Goal: Find specific page/section: Find specific page/section

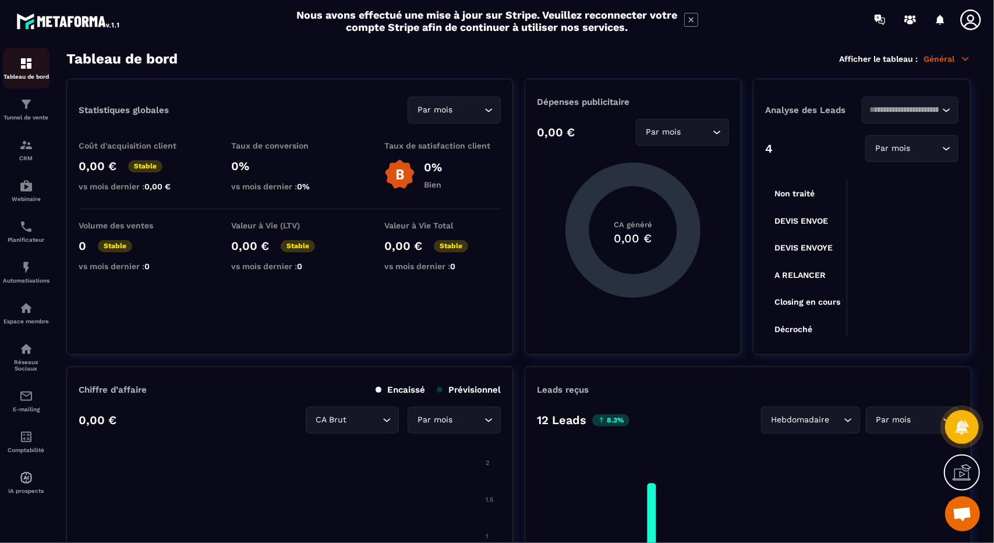
click at [24, 65] on img at bounding box center [26, 63] width 14 height 14
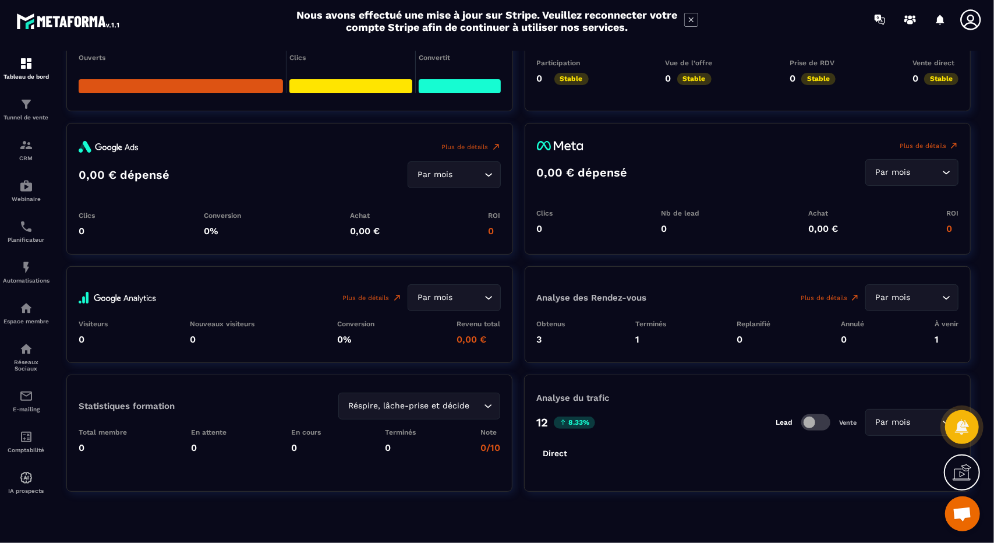
scroll to position [1495, 0]
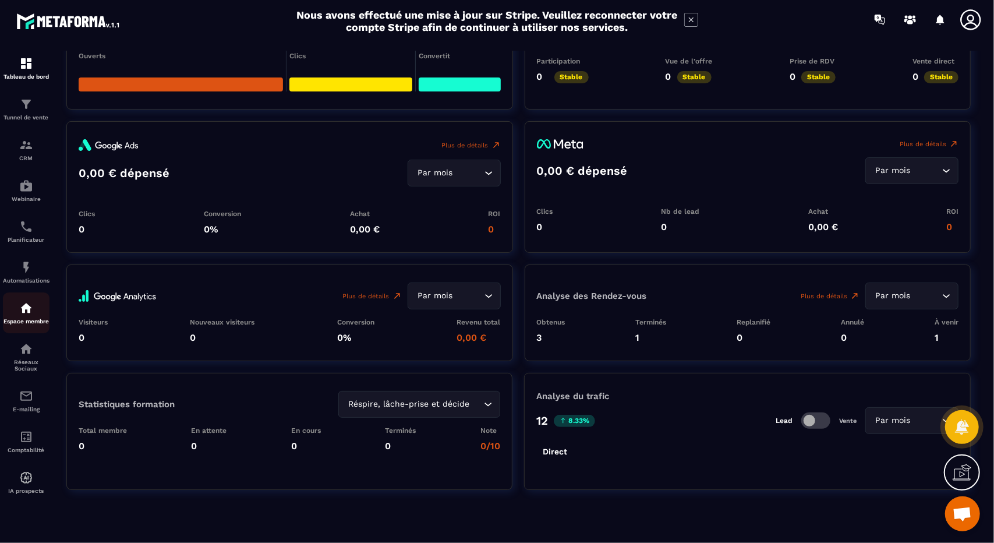
click at [23, 322] on p "Espace membre" at bounding box center [26, 321] width 47 height 6
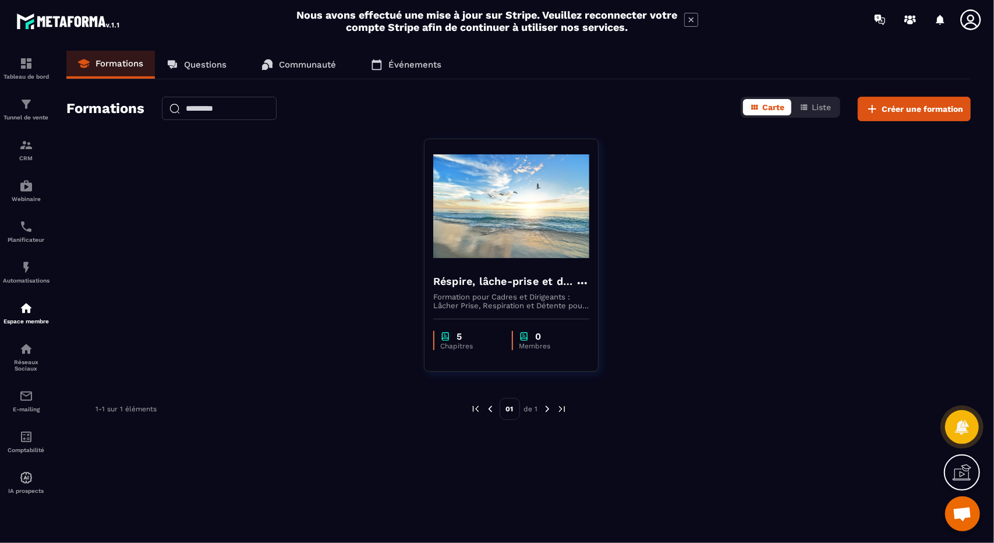
click at [214, 59] on link "Questions" at bounding box center [196, 65] width 83 height 28
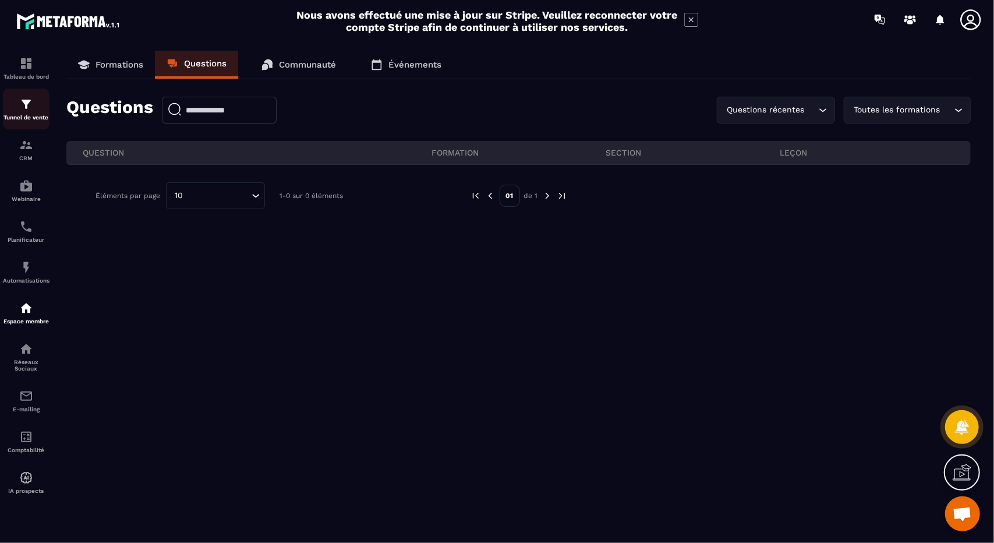
click at [27, 110] on img at bounding box center [26, 104] width 14 height 14
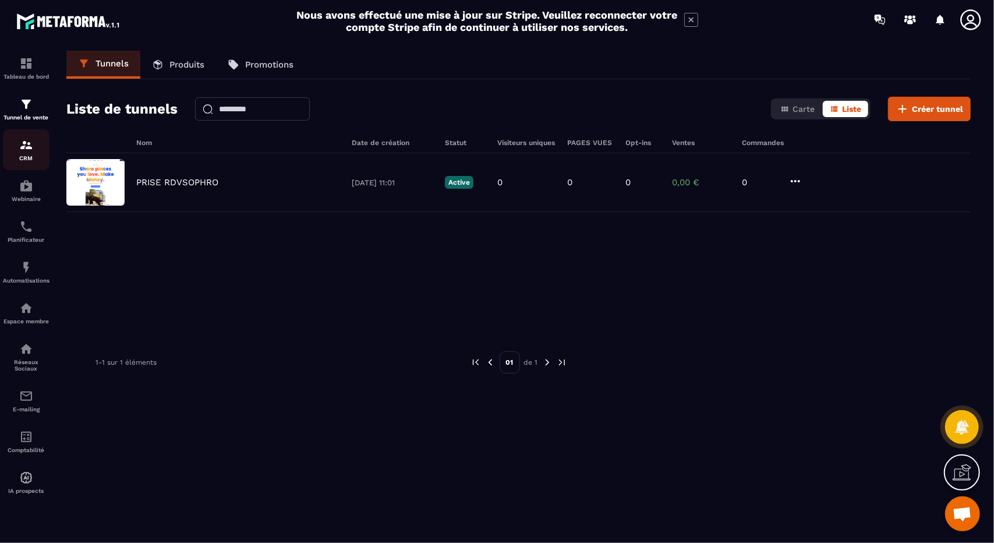
click at [33, 151] on img at bounding box center [26, 145] width 14 height 14
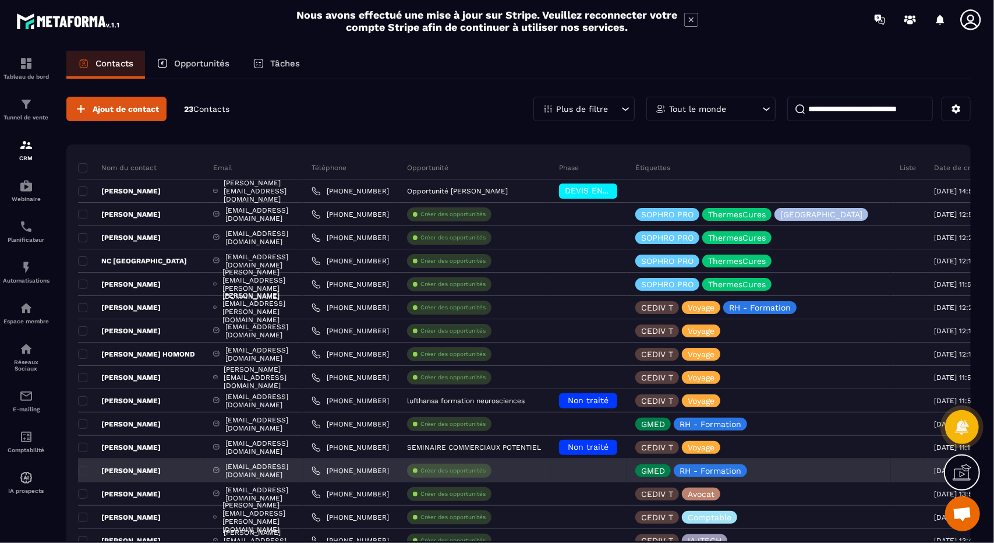
scroll to position [259, 0]
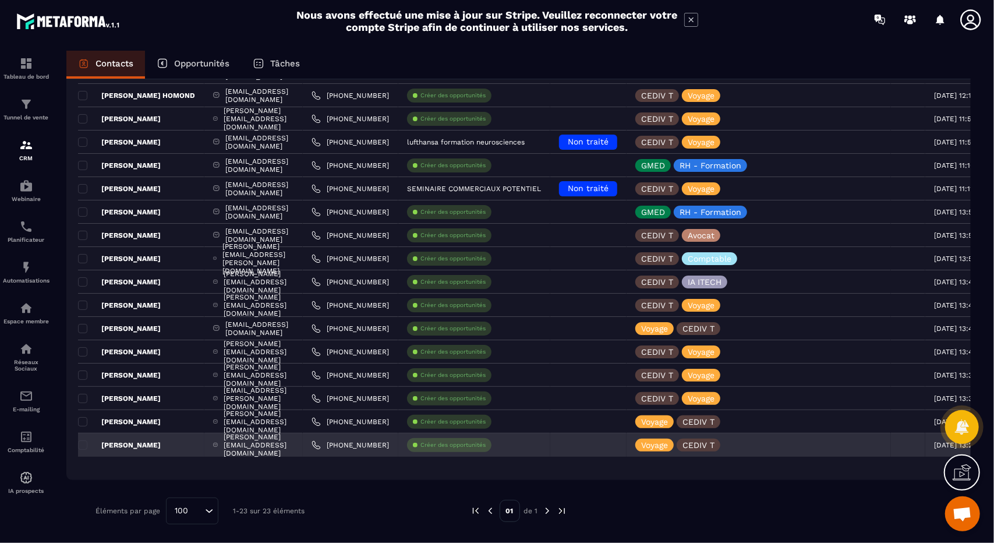
click at [89, 444] on p "[PERSON_NAME]" at bounding box center [119, 444] width 83 height 9
